Goal: Obtain resource: Obtain resource

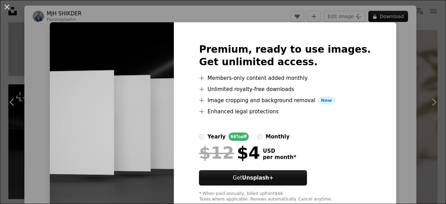
click at [397, 32] on div "An X shape Premium, ready to use images. Get unlimited access. A plus sign Memb…" at bounding box center [223, 102] width 446 height 204
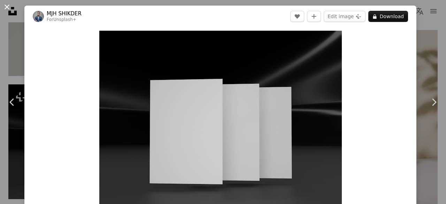
click at [5, 9] on button "An X shape" at bounding box center [7, 7] width 8 height 8
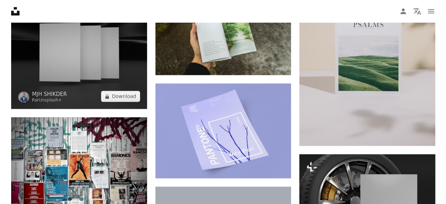
scroll to position [488, 0]
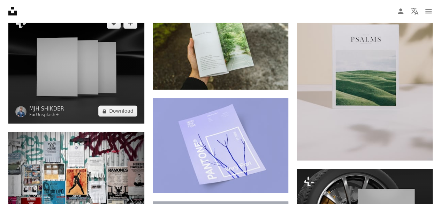
click at [117, 71] on img at bounding box center [76, 66] width 136 height 113
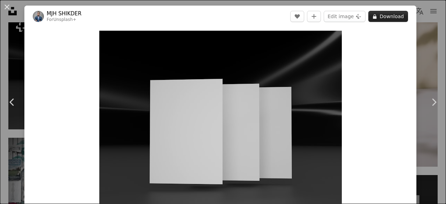
click at [398, 16] on button "A lock Download" at bounding box center [388, 16] width 40 height 11
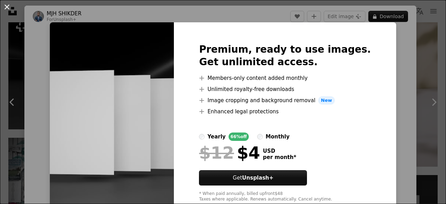
click at [8, 10] on button "An X shape" at bounding box center [7, 7] width 8 height 8
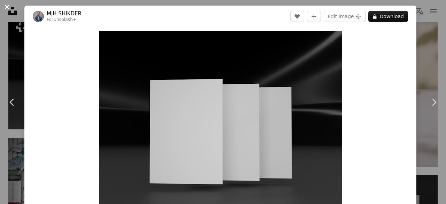
click at [3, 6] on button "An X shape" at bounding box center [7, 7] width 8 height 8
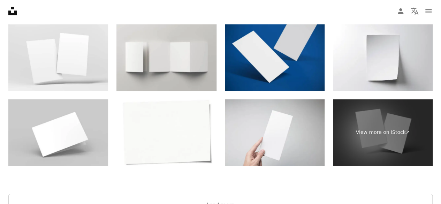
scroll to position [1150, 0]
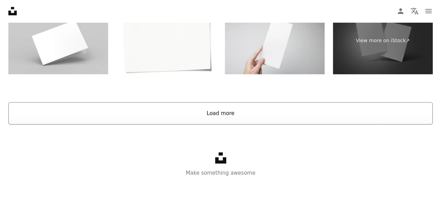
click at [228, 110] on button "Load more" at bounding box center [220, 113] width 424 height 22
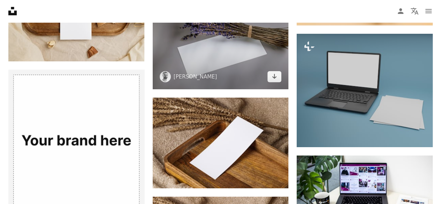
scroll to position [1132, 0]
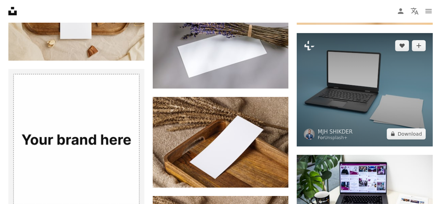
click at [412, 92] on img at bounding box center [365, 89] width 136 height 113
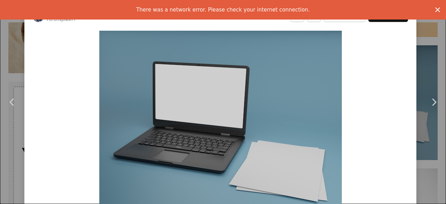
click at [436, 10] on icon "An X shape" at bounding box center [437, 10] width 8 height 8
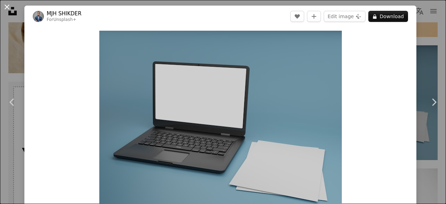
click at [5, 7] on button "An X shape" at bounding box center [7, 7] width 8 height 8
